Goal: Information Seeking & Learning: Learn about a topic

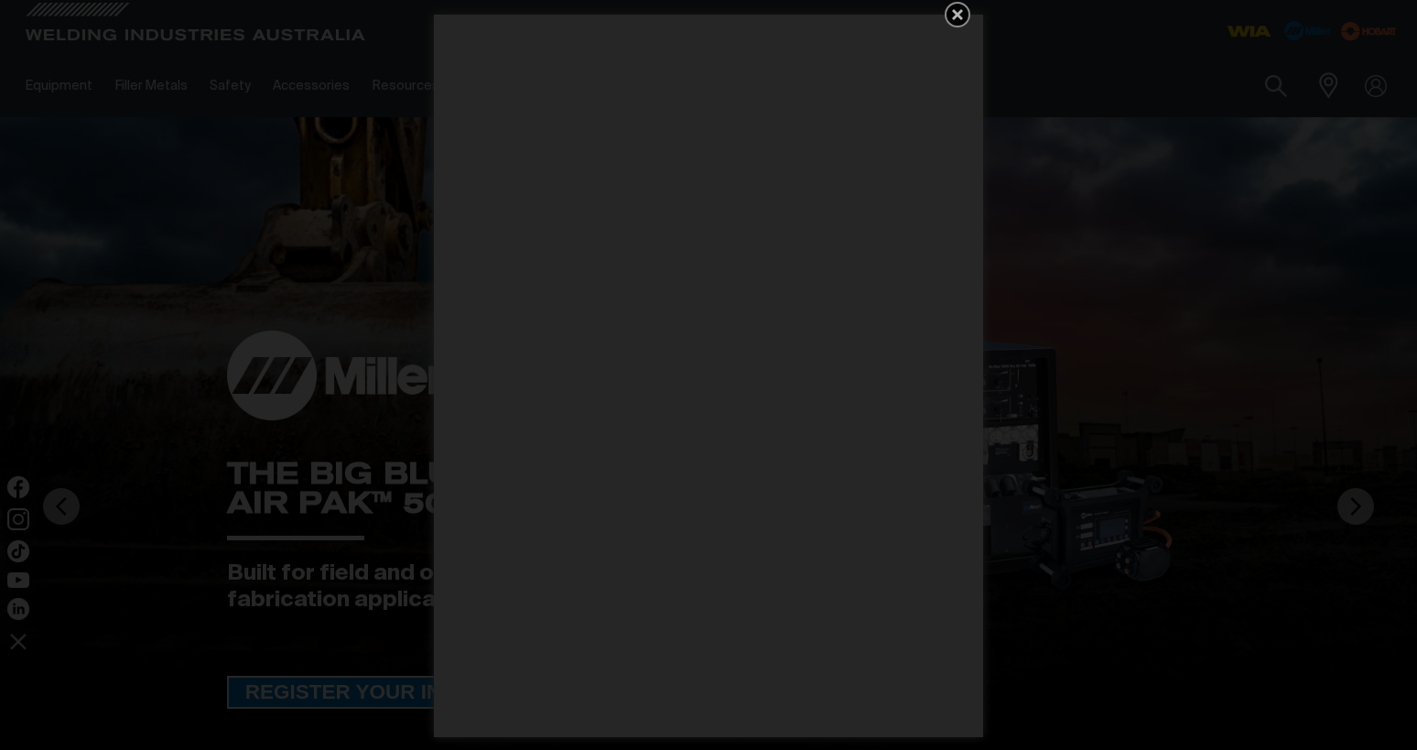
click at [954, 12] on icon "Get 5 WIA Welding Guides Free!" at bounding box center [957, 14] width 11 height 11
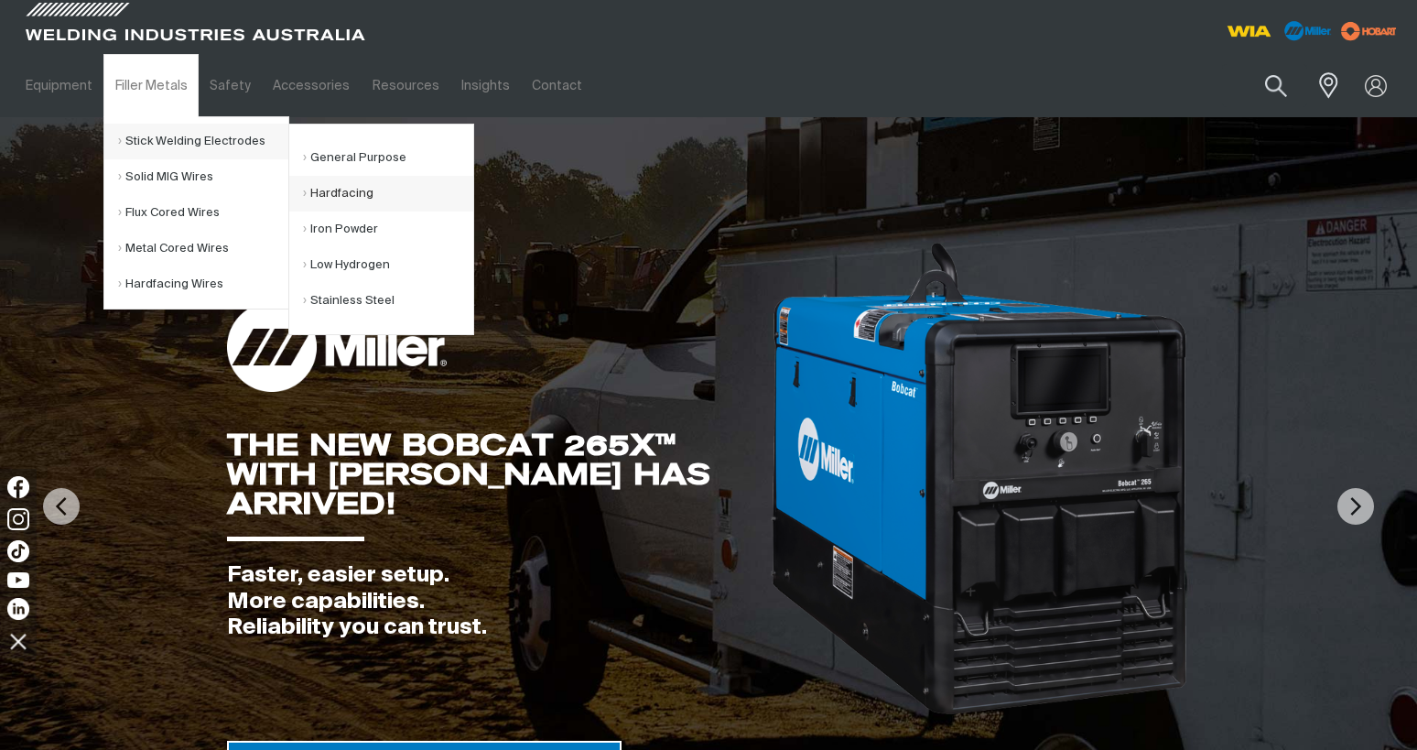
click at [345, 196] on link "Hardfacing" at bounding box center [388, 194] width 170 height 36
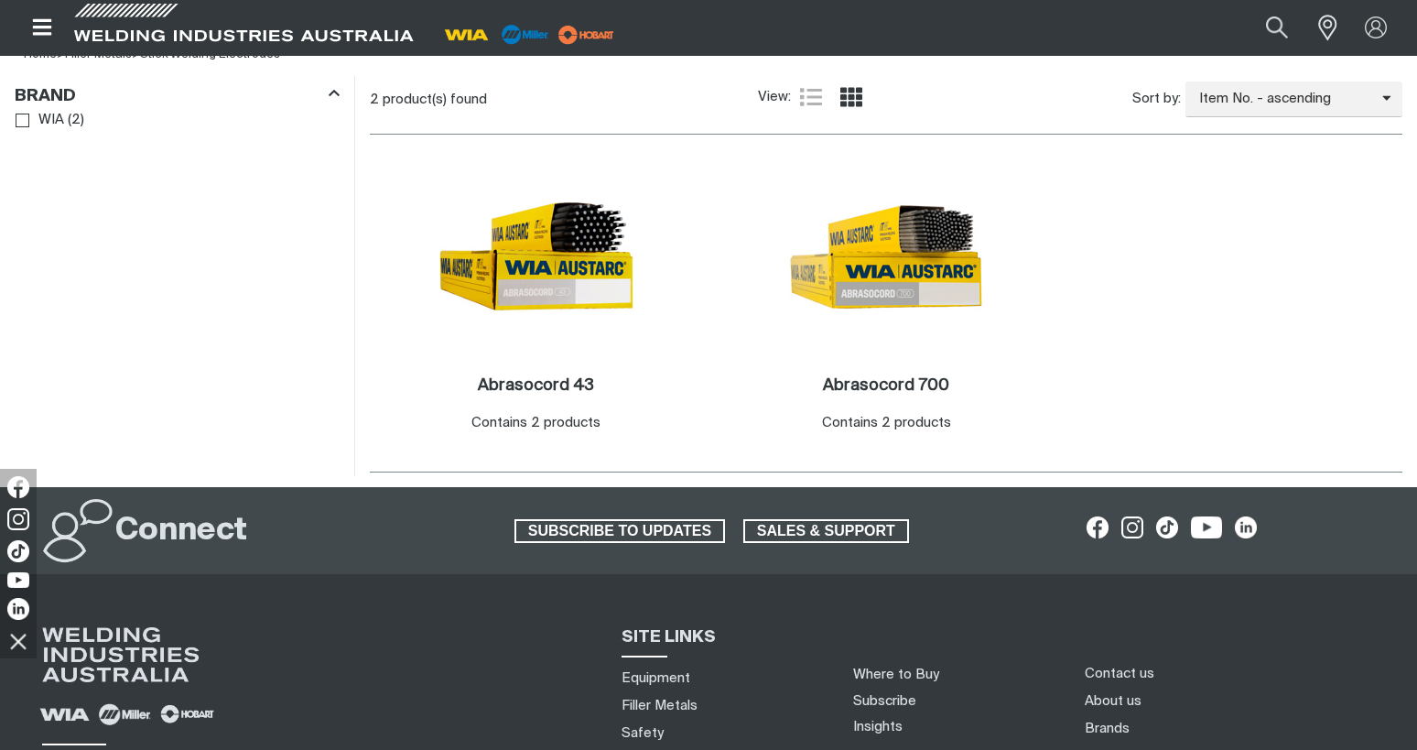
scroll to position [549, 0]
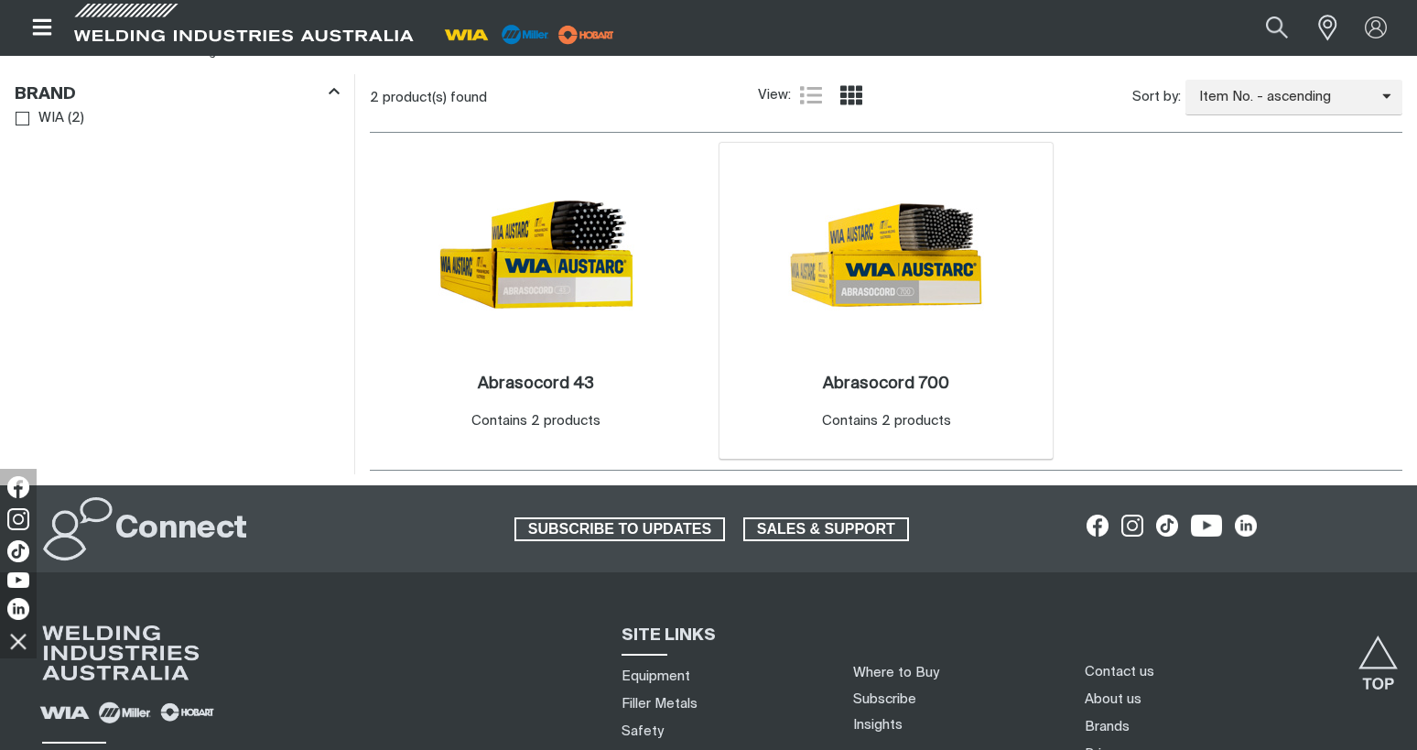
drag, startPoint x: 887, startPoint y: 255, endPoint x: 857, endPoint y: 251, distance: 30.6
click at [857, 251] on img at bounding box center [886, 255] width 196 height 196
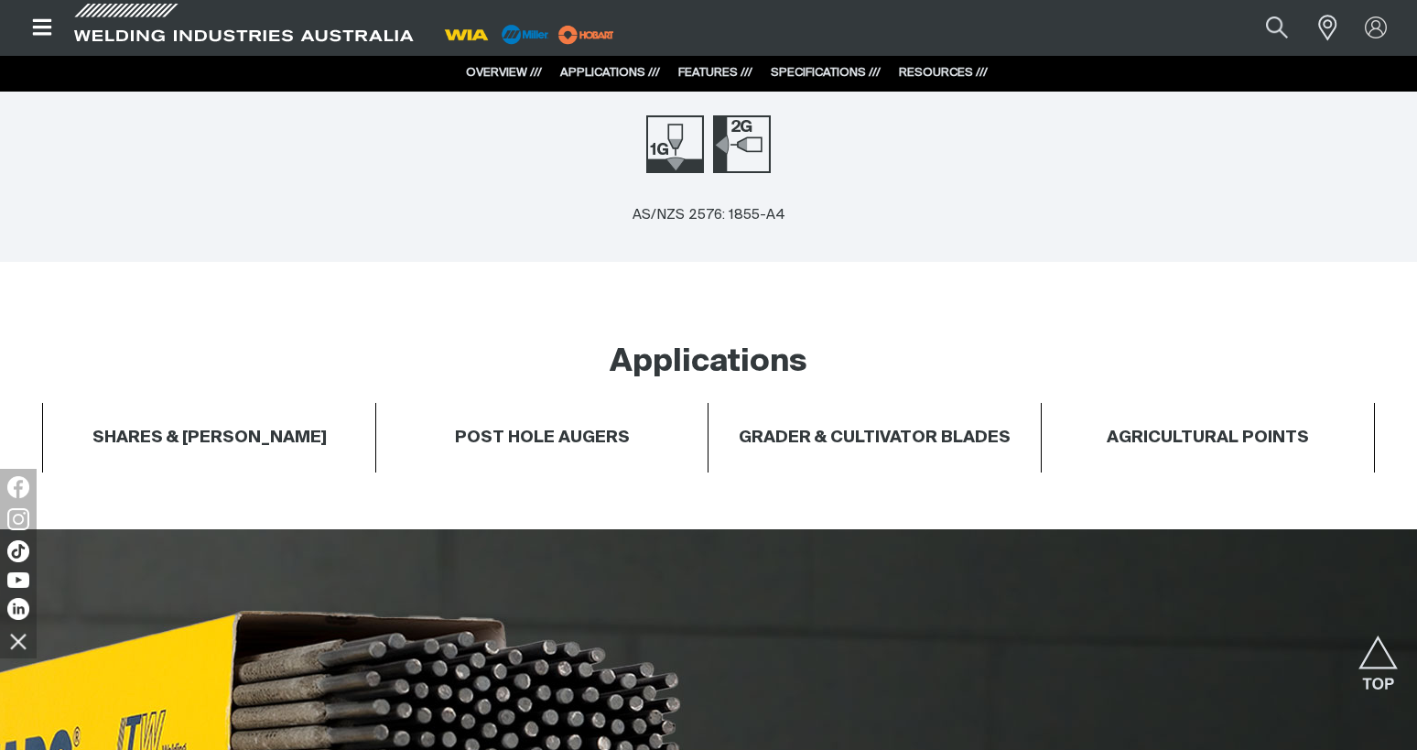
scroll to position [366, 0]
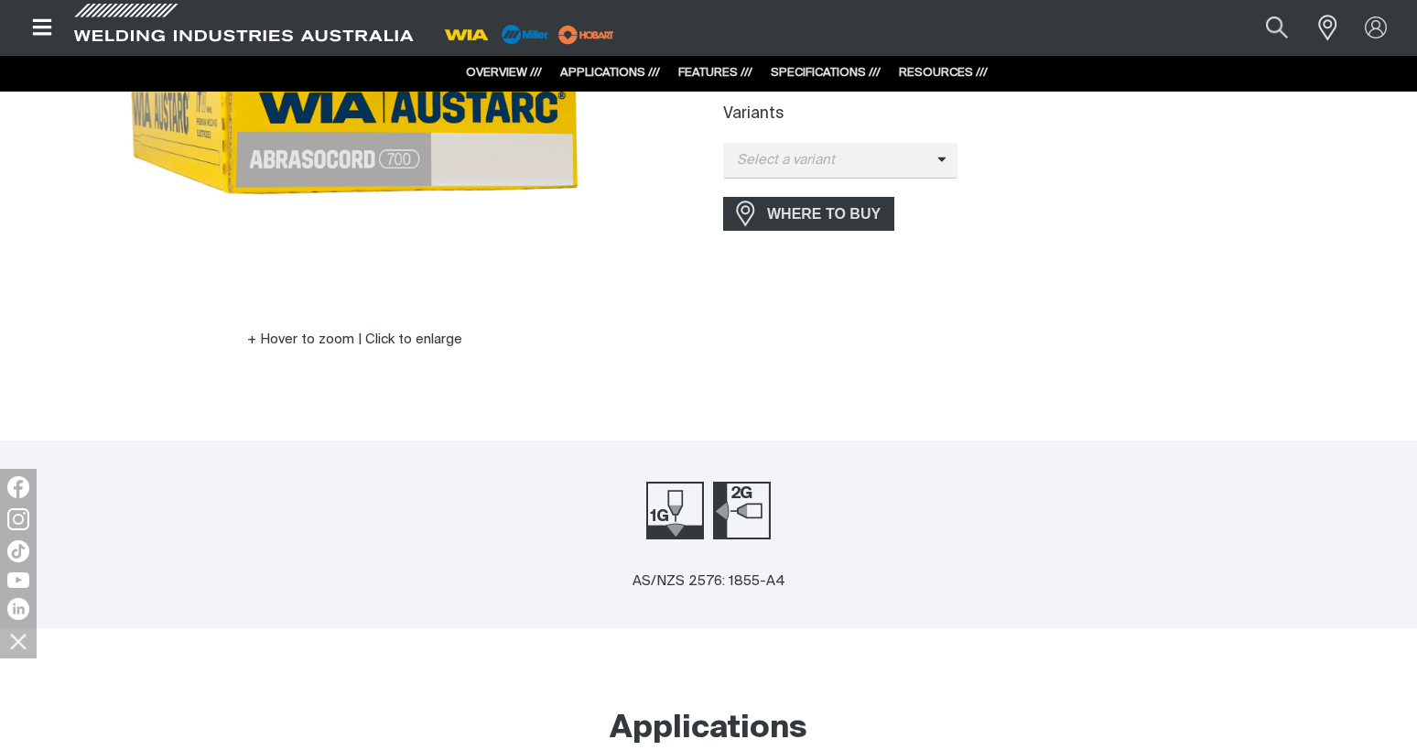
click at [834, 74] on link "SPECIFICATIONS ///" at bounding box center [826, 73] width 110 height 12
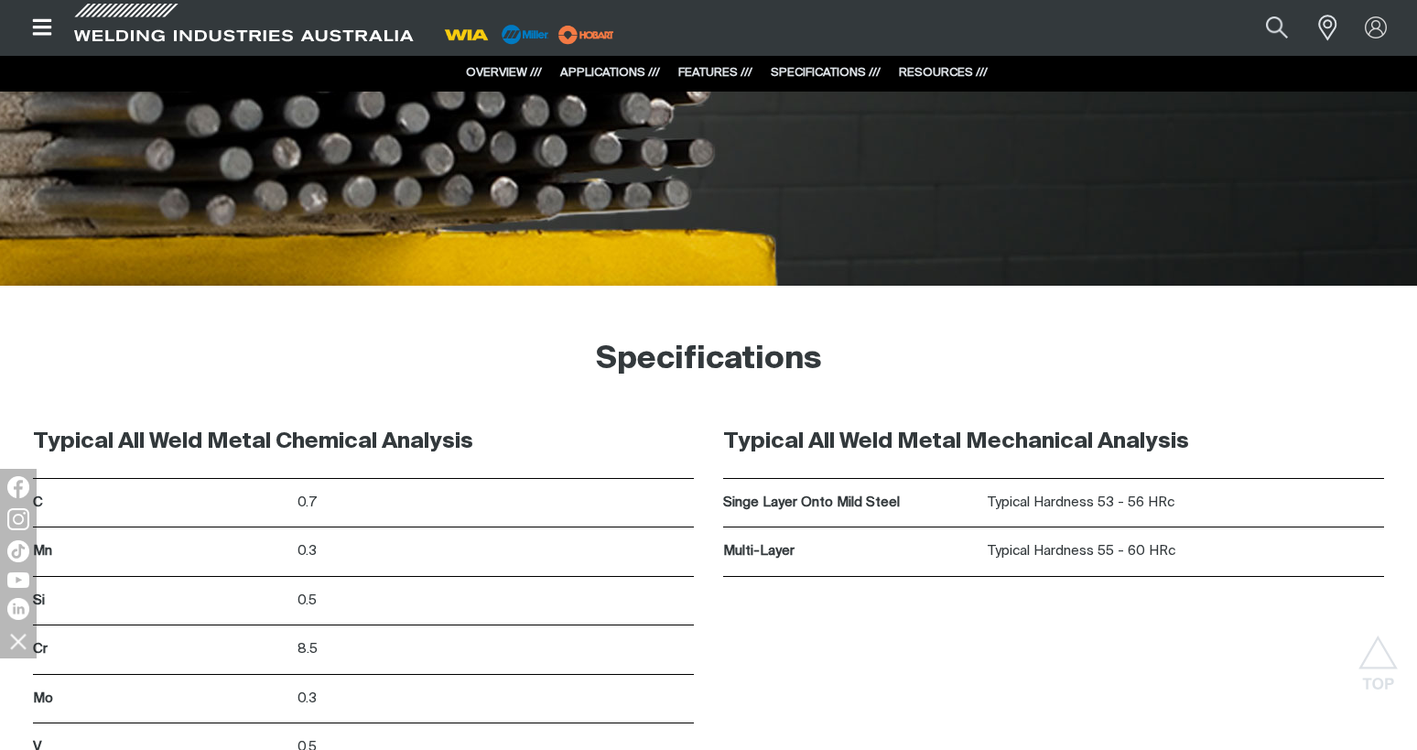
scroll to position [2222, 0]
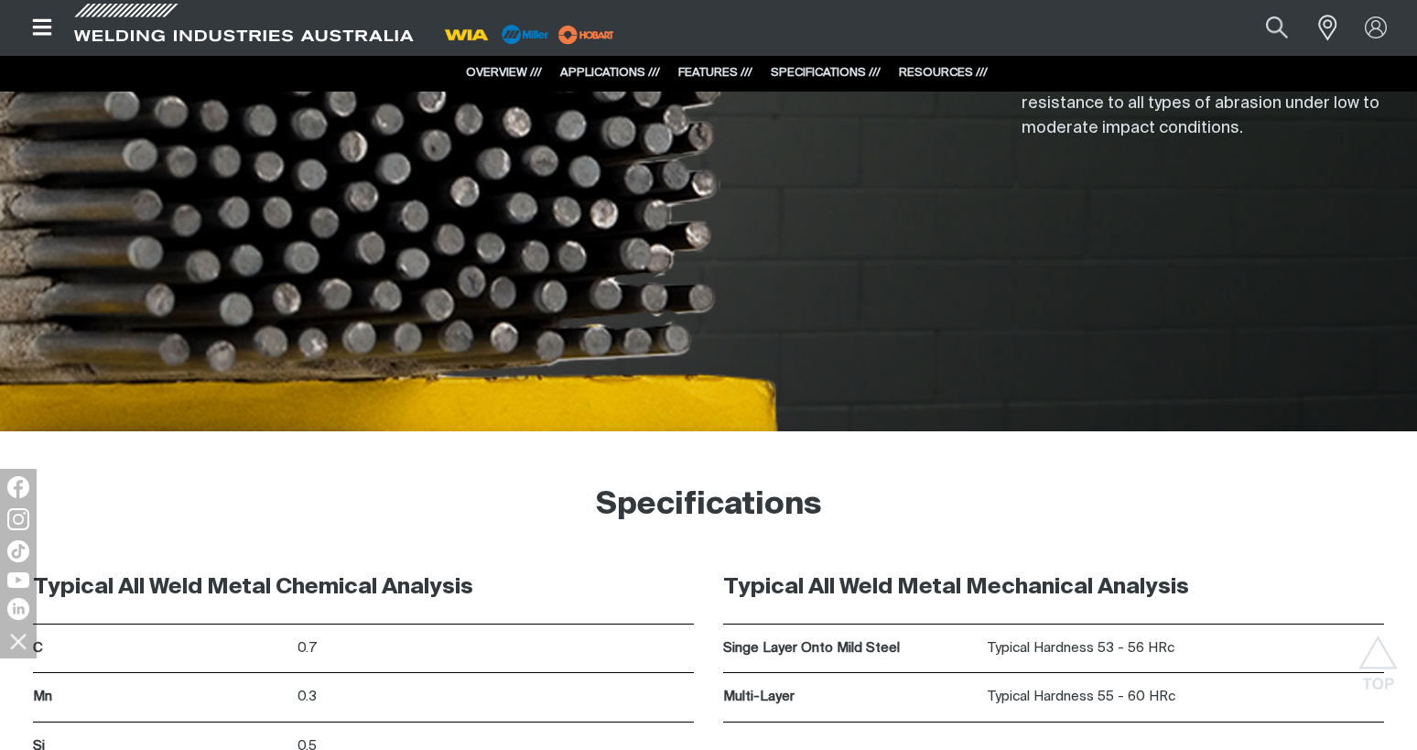
click at [612, 69] on link "APPLICATIONS ///" at bounding box center [610, 73] width 100 height 12
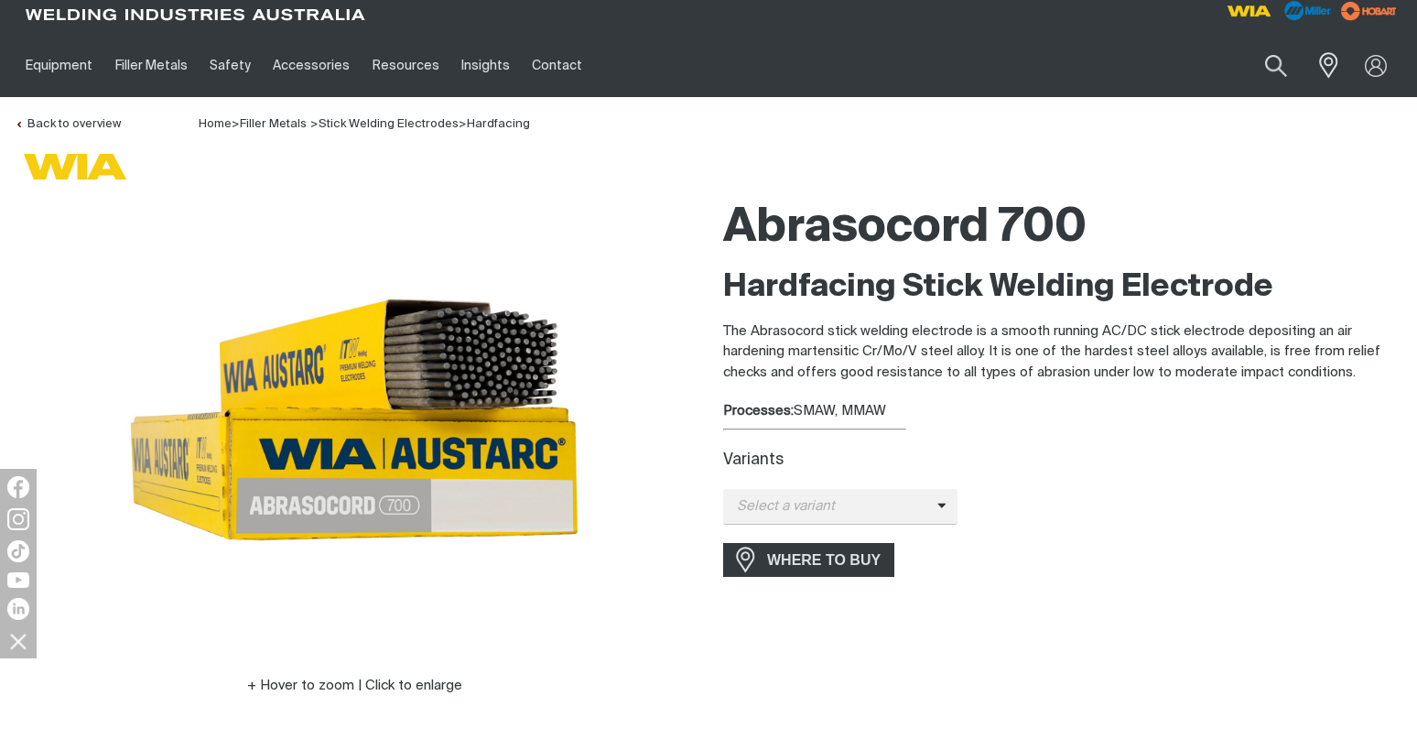
scroll to position [0, 0]
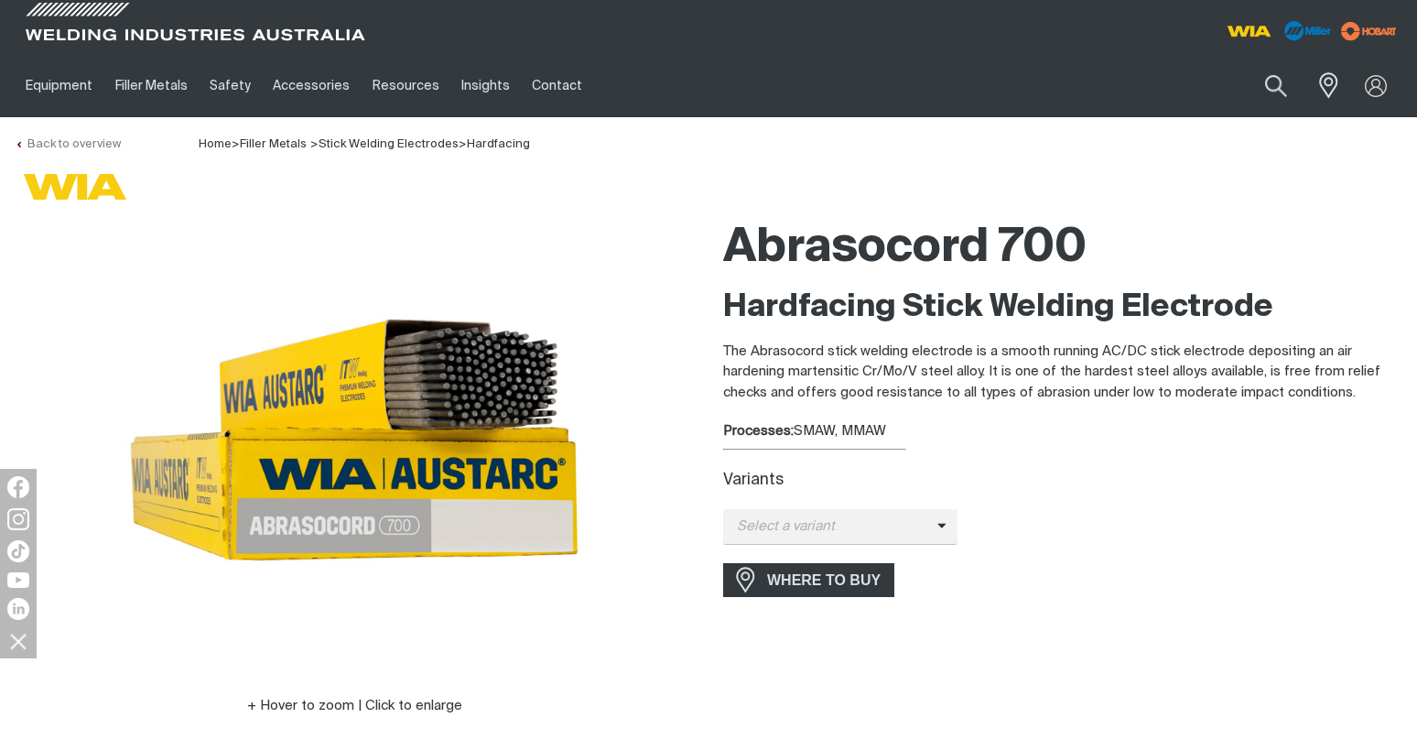
click at [26, 145] on link "Back to overview" at bounding box center [68, 144] width 106 height 12
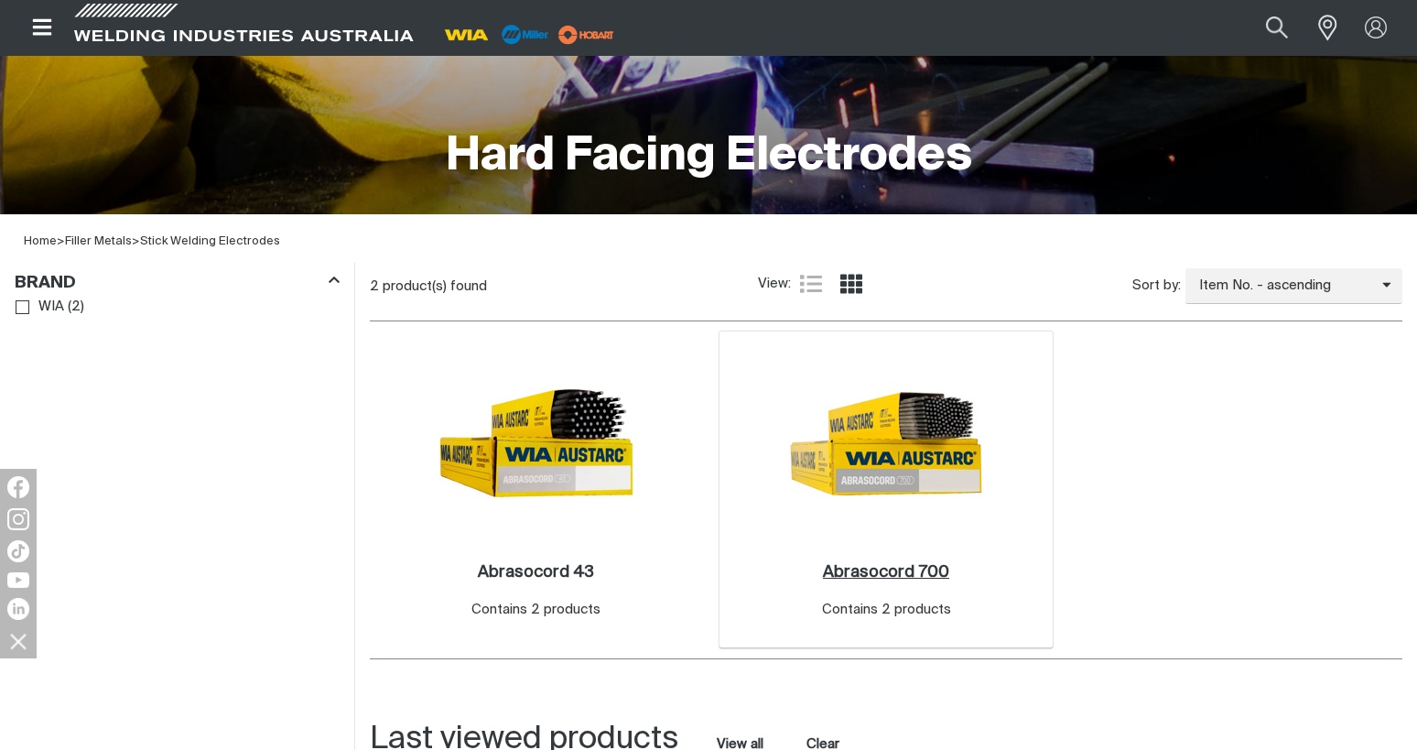
scroll to position [549, 0]
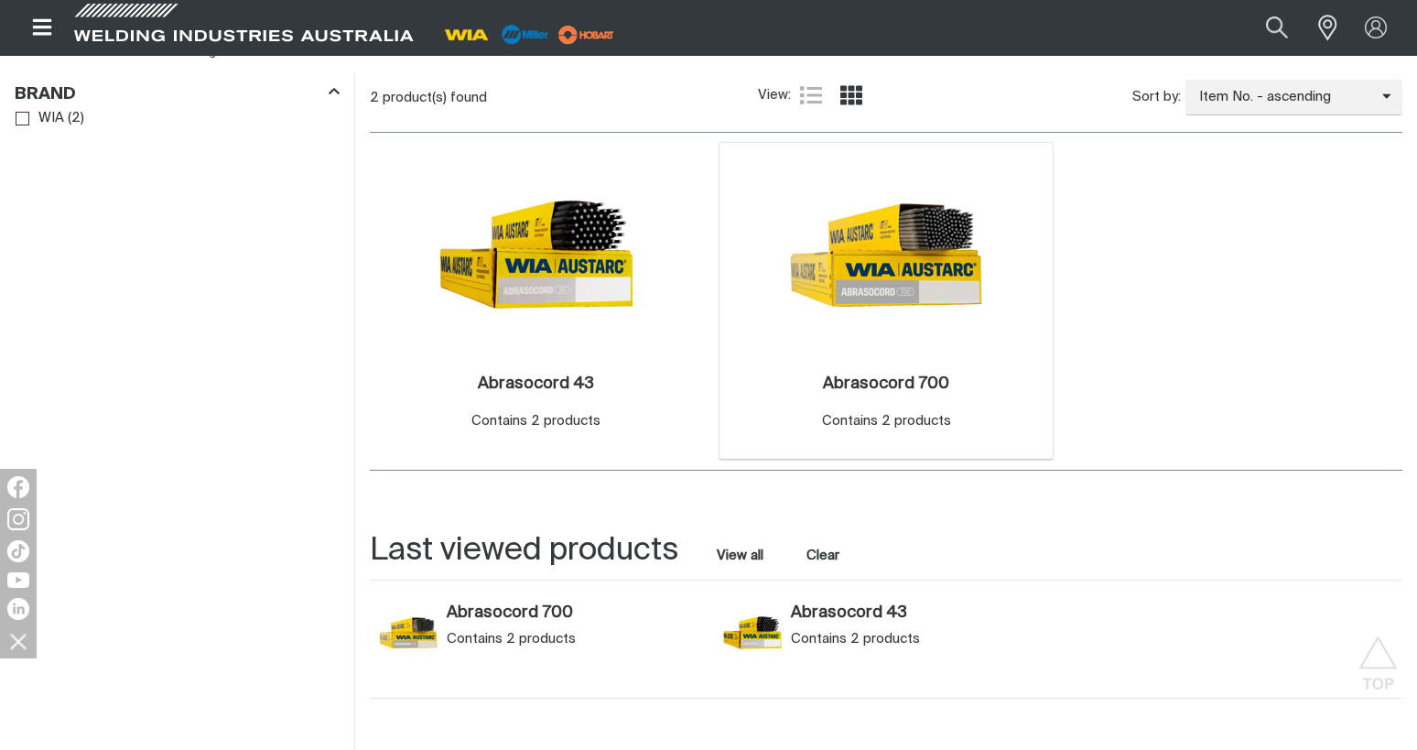
click at [906, 297] on img at bounding box center [886, 255] width 196 height 196
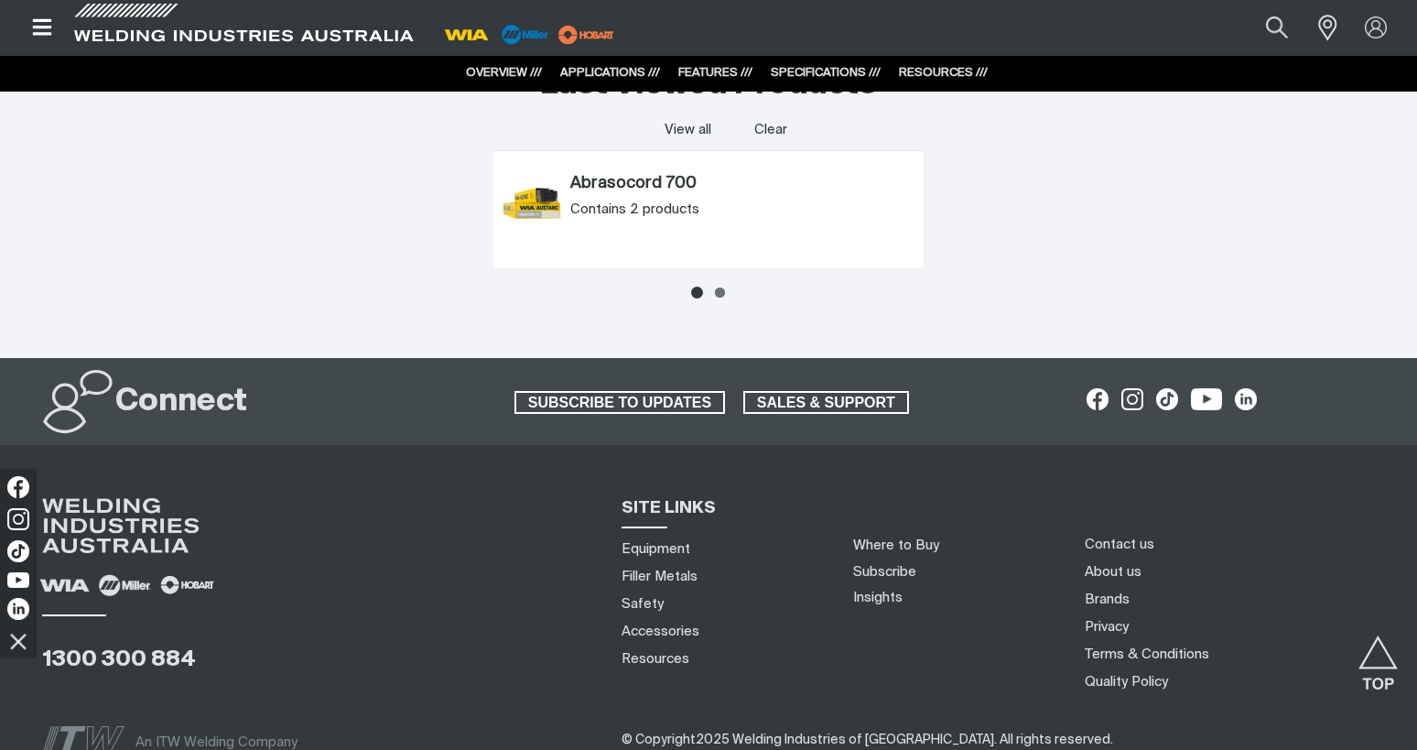
scroll to position [3899, 0]
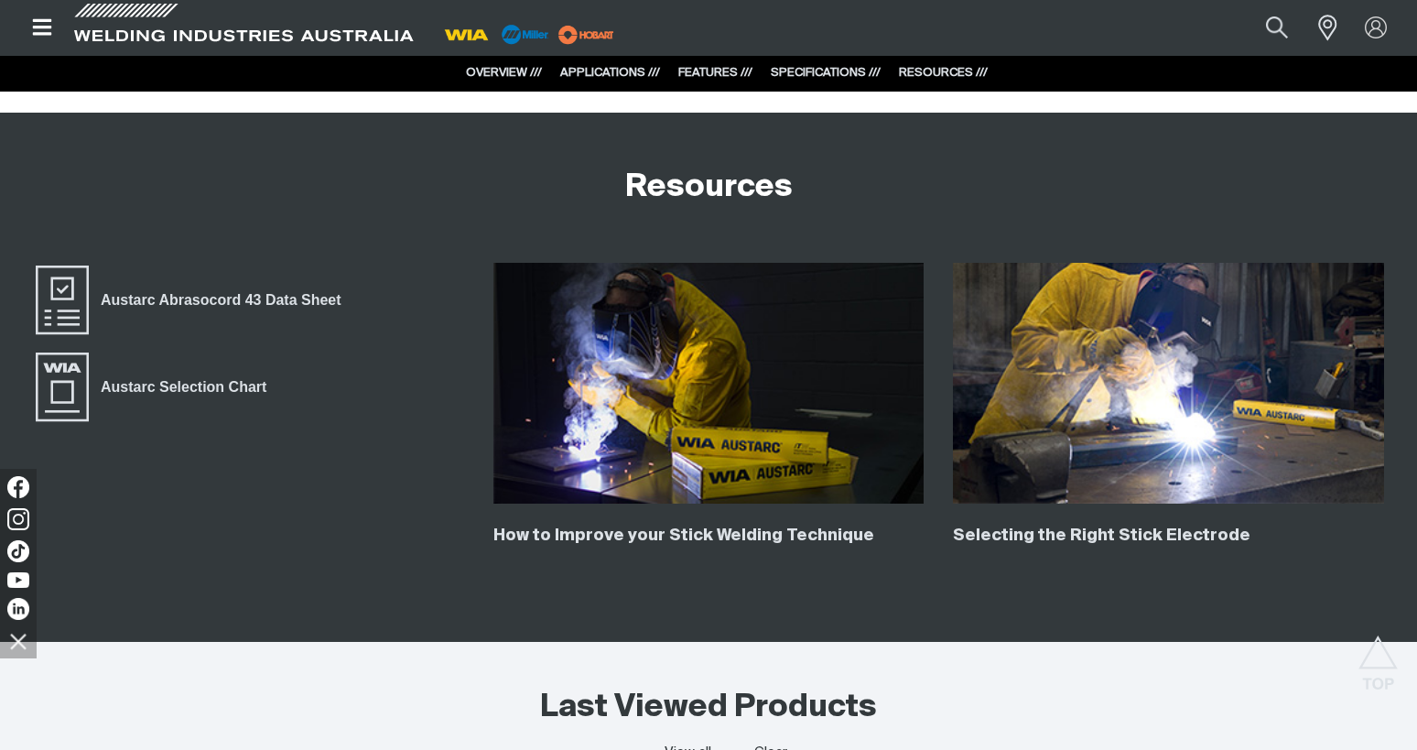
scroll to position [3021, 0]
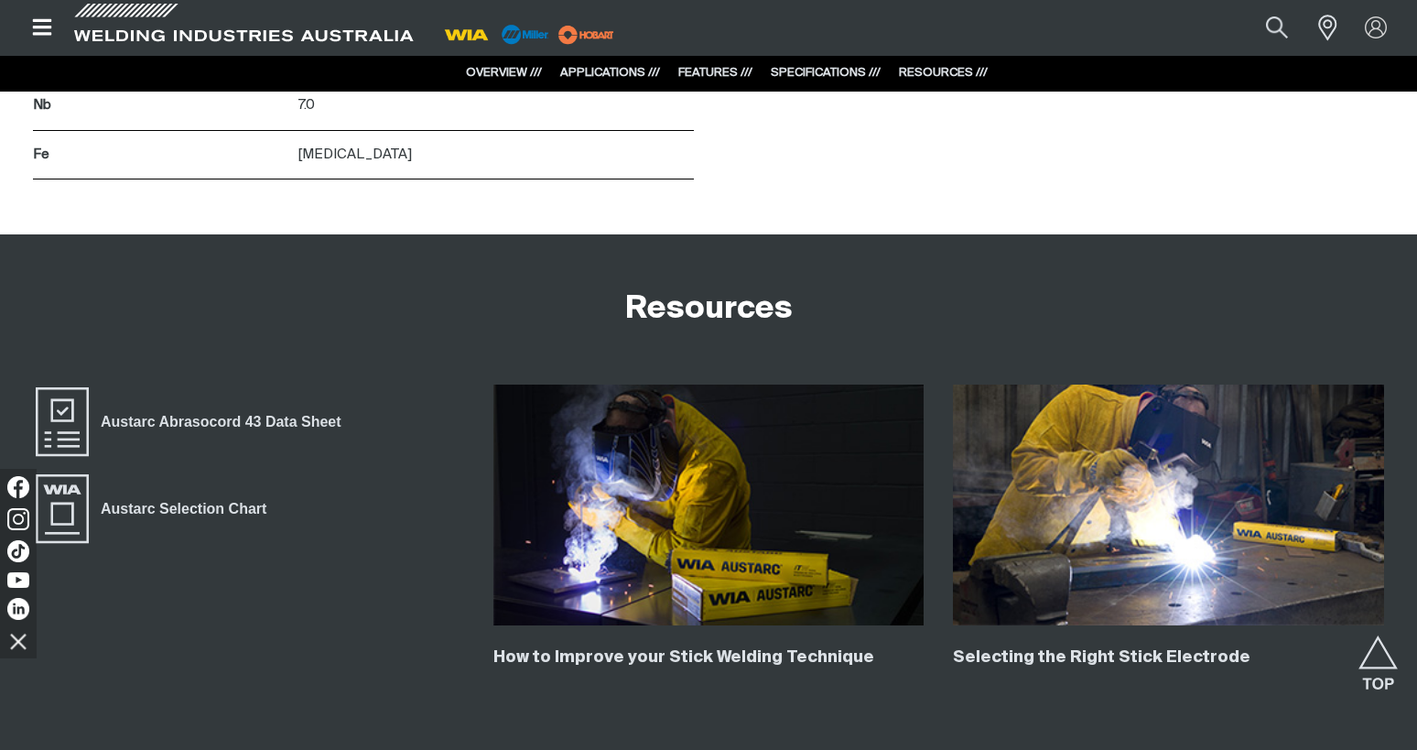
click at [708, 77] on link "FEATURES ///" at bounding box center [715, 73] width 74 height 12
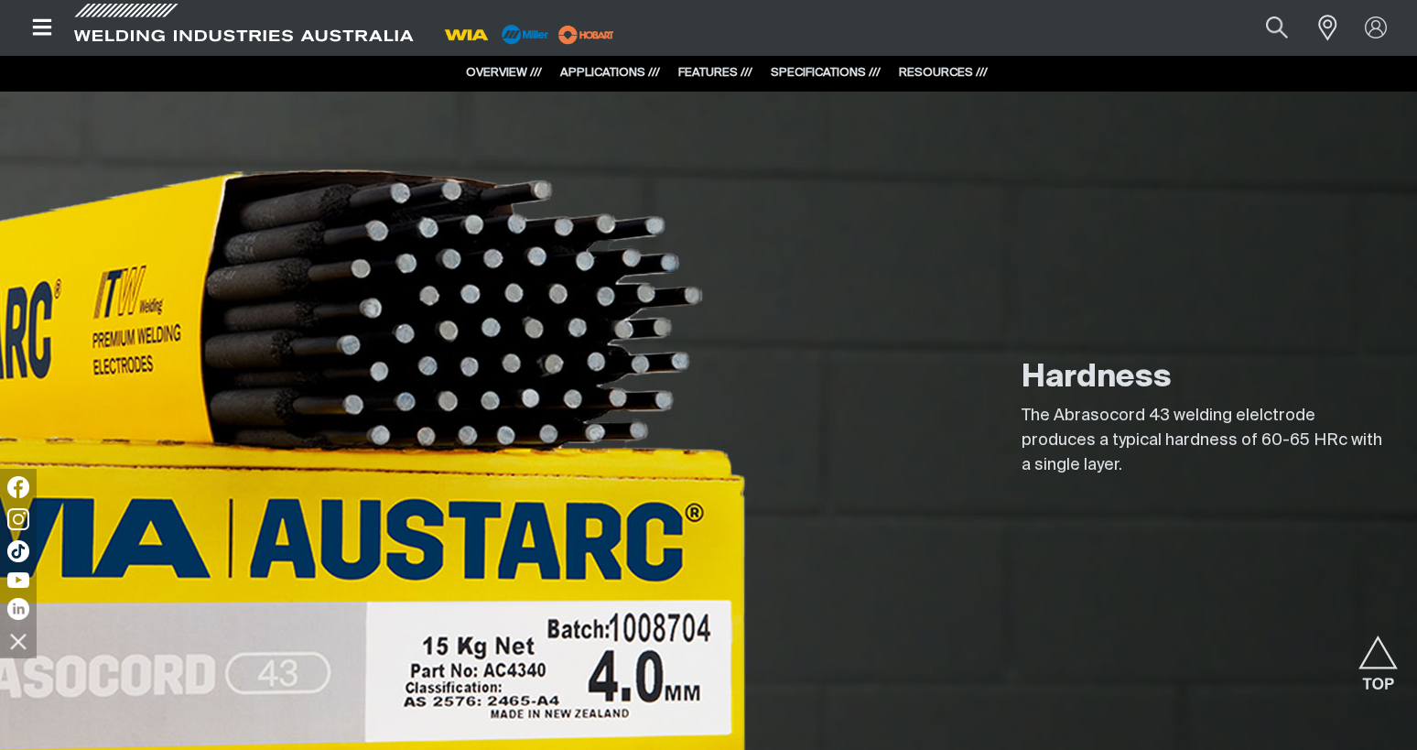
scroll to position [1279, 0]
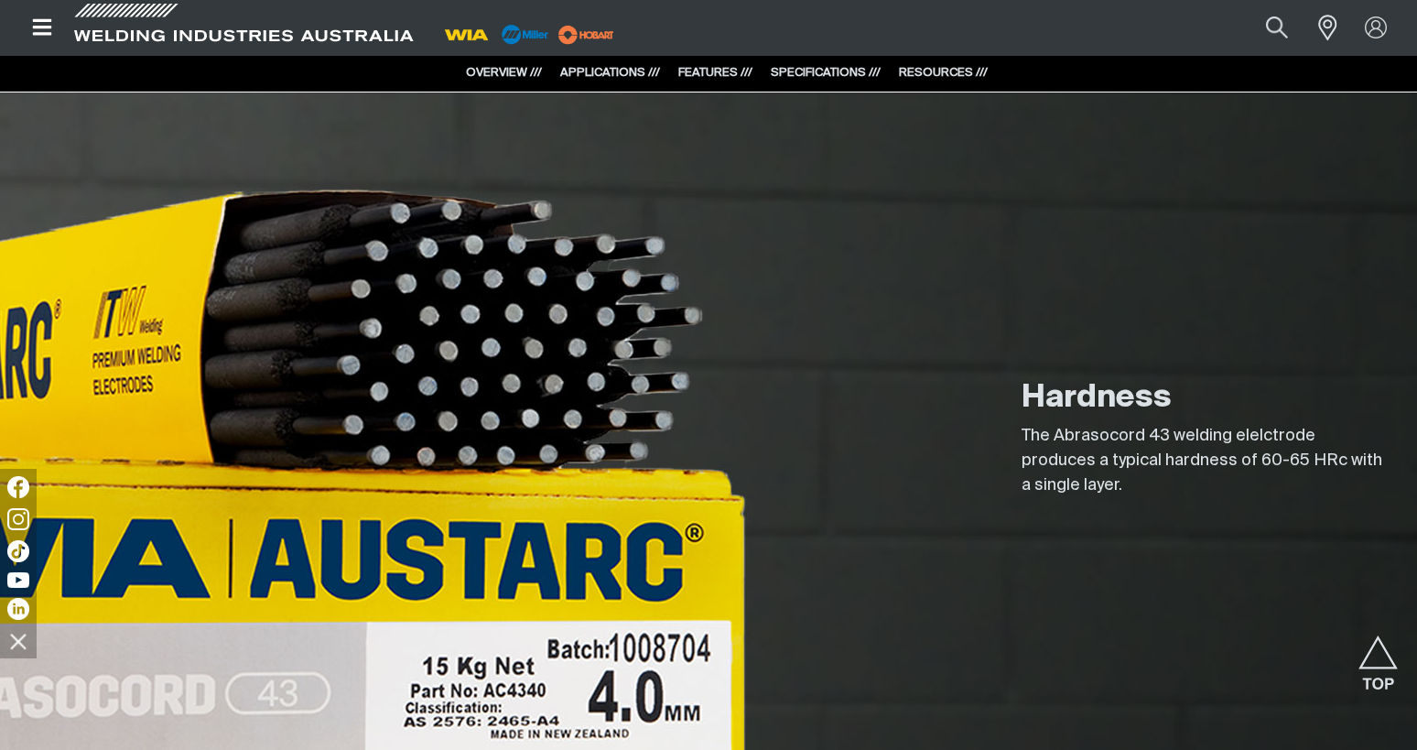
click at [508, 77] on link "OVERVIEW ///" at bounding box center [504, 73] width 76 height 12
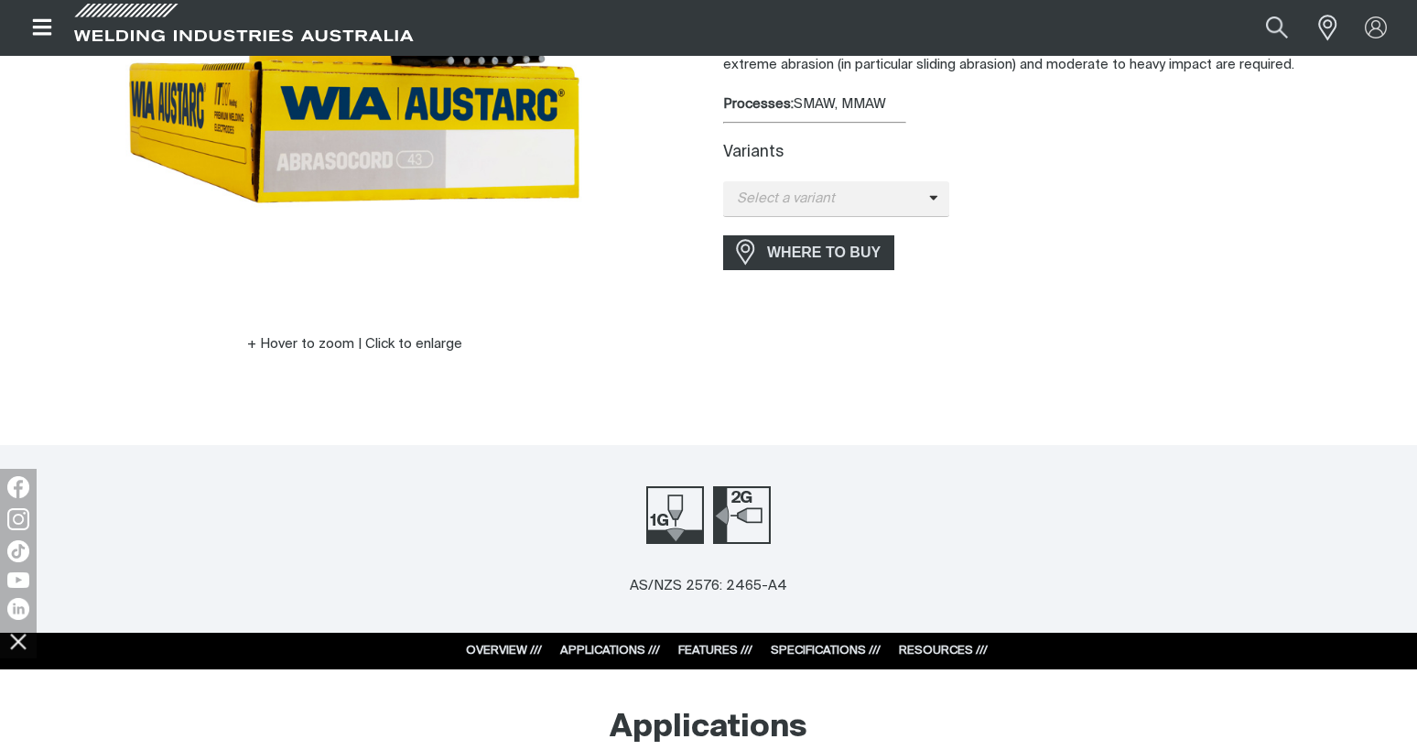
scroll to position [366, 0]
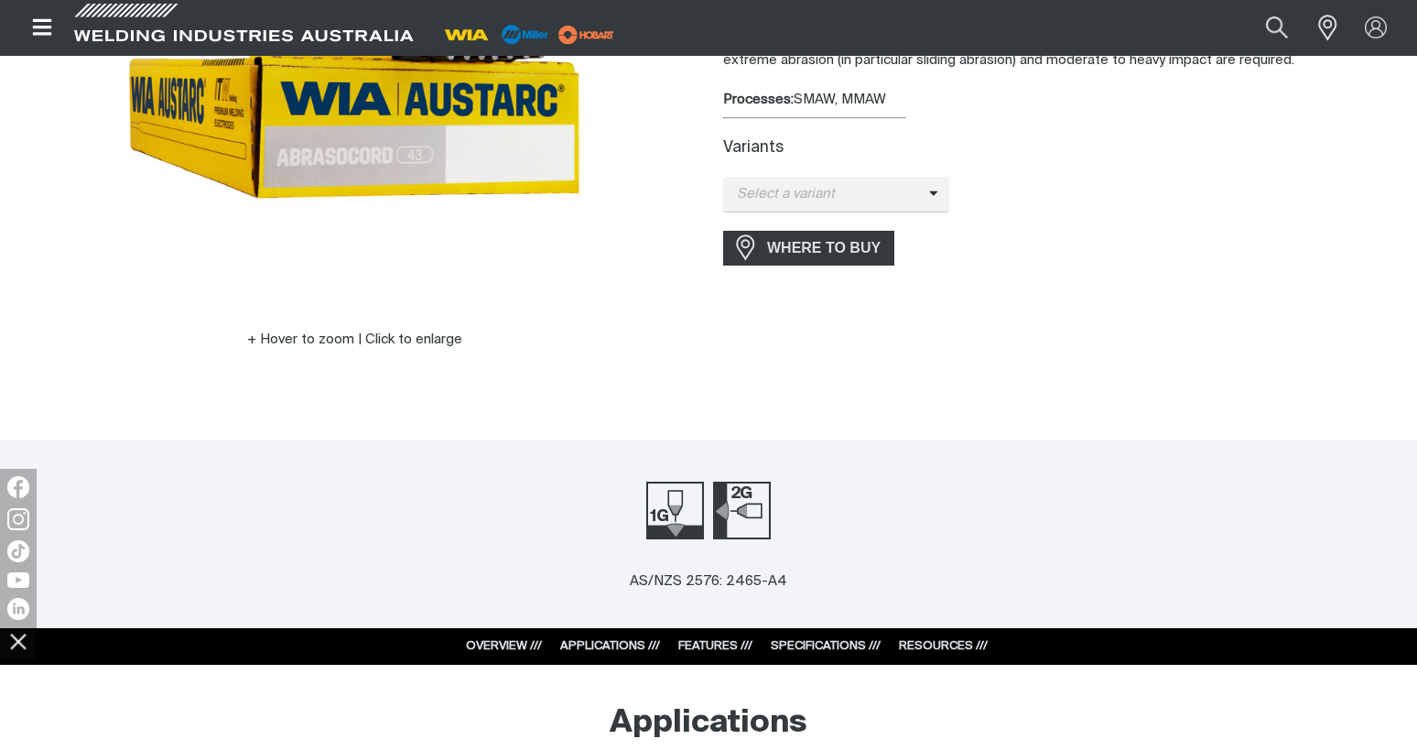
click at [809, 644] on link "SPECIFICATIONS ///" at bounding box center [826, 646] width 110 height 12
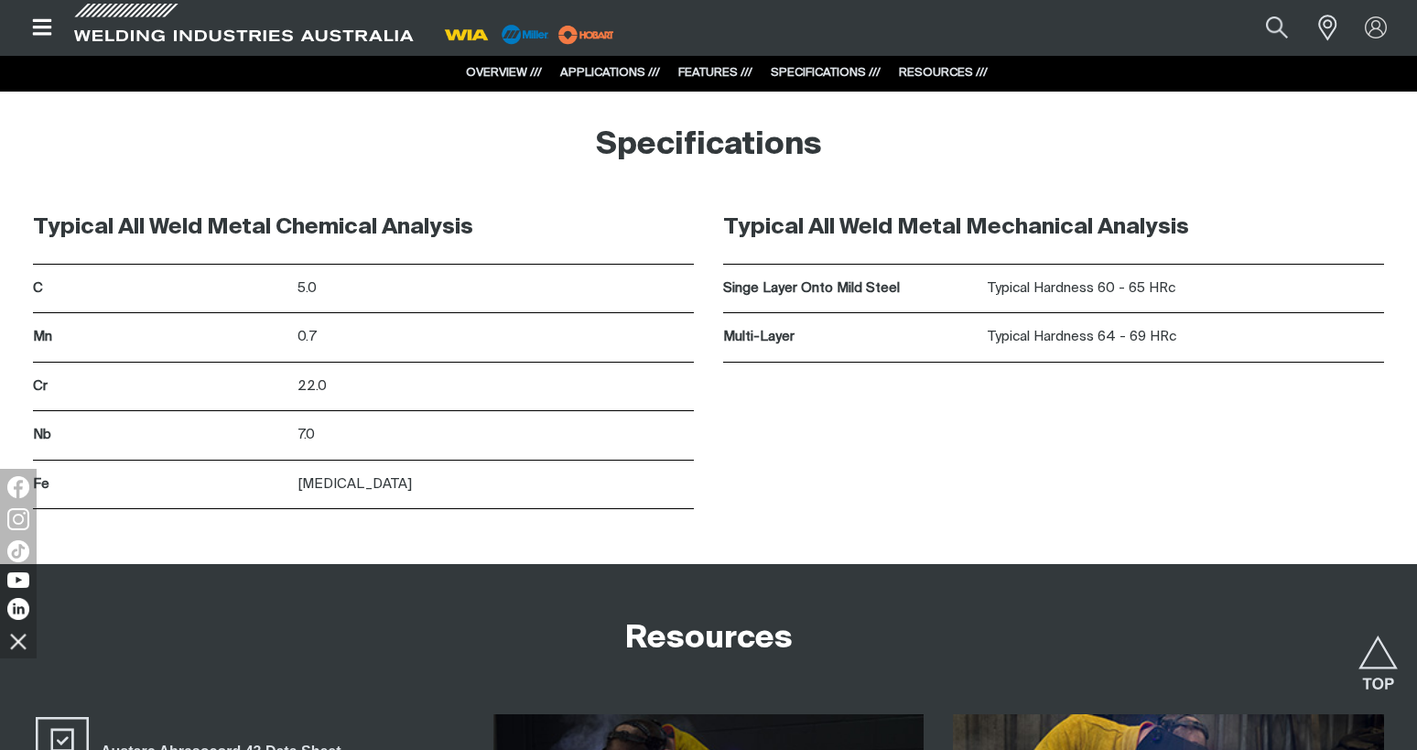
scroll to position [2692, 0]
